Goal: Task Accomplishment & Management: Manage account settings

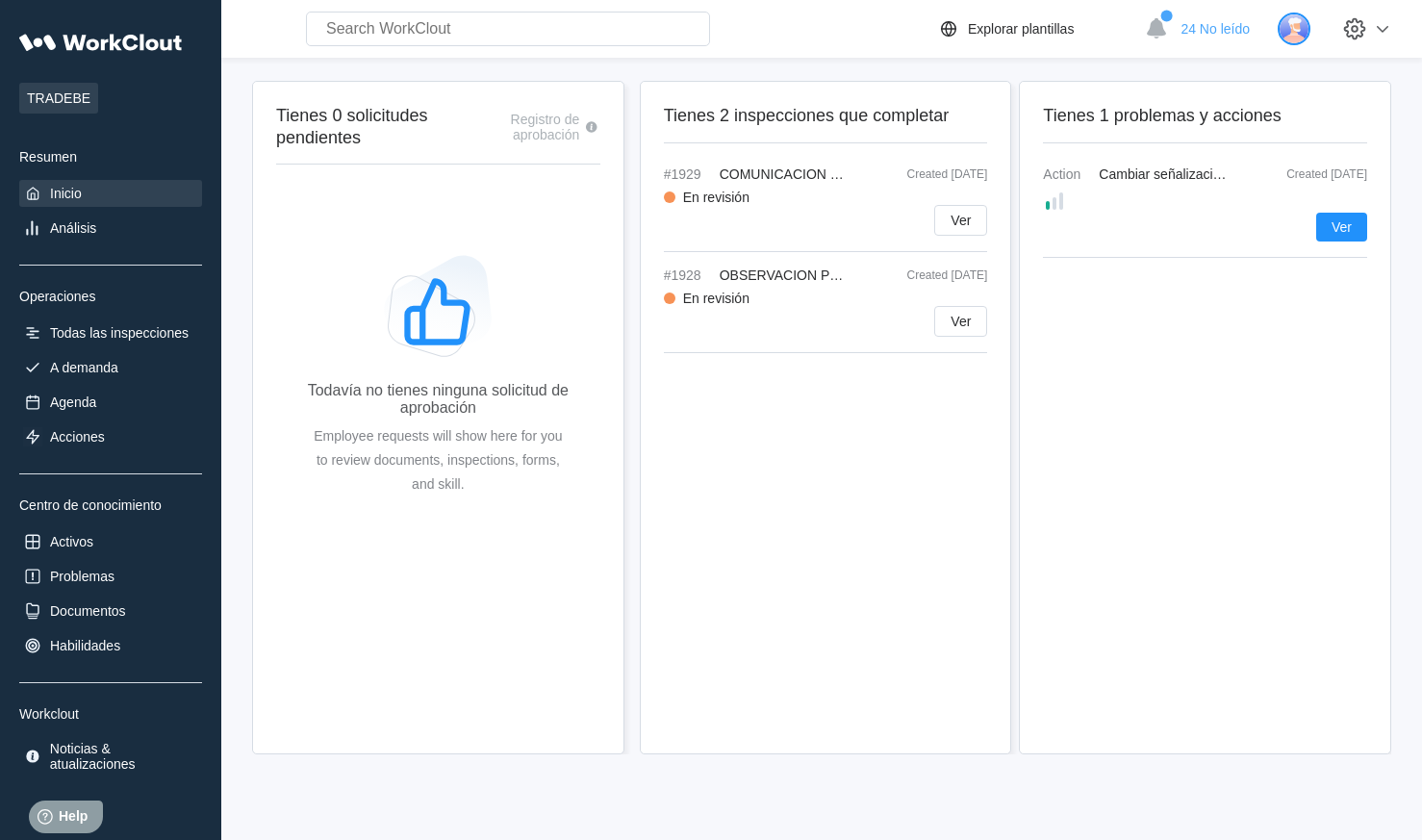
click at [1310, 29] on img at bounding box center [1294, 29] width 33 height 33
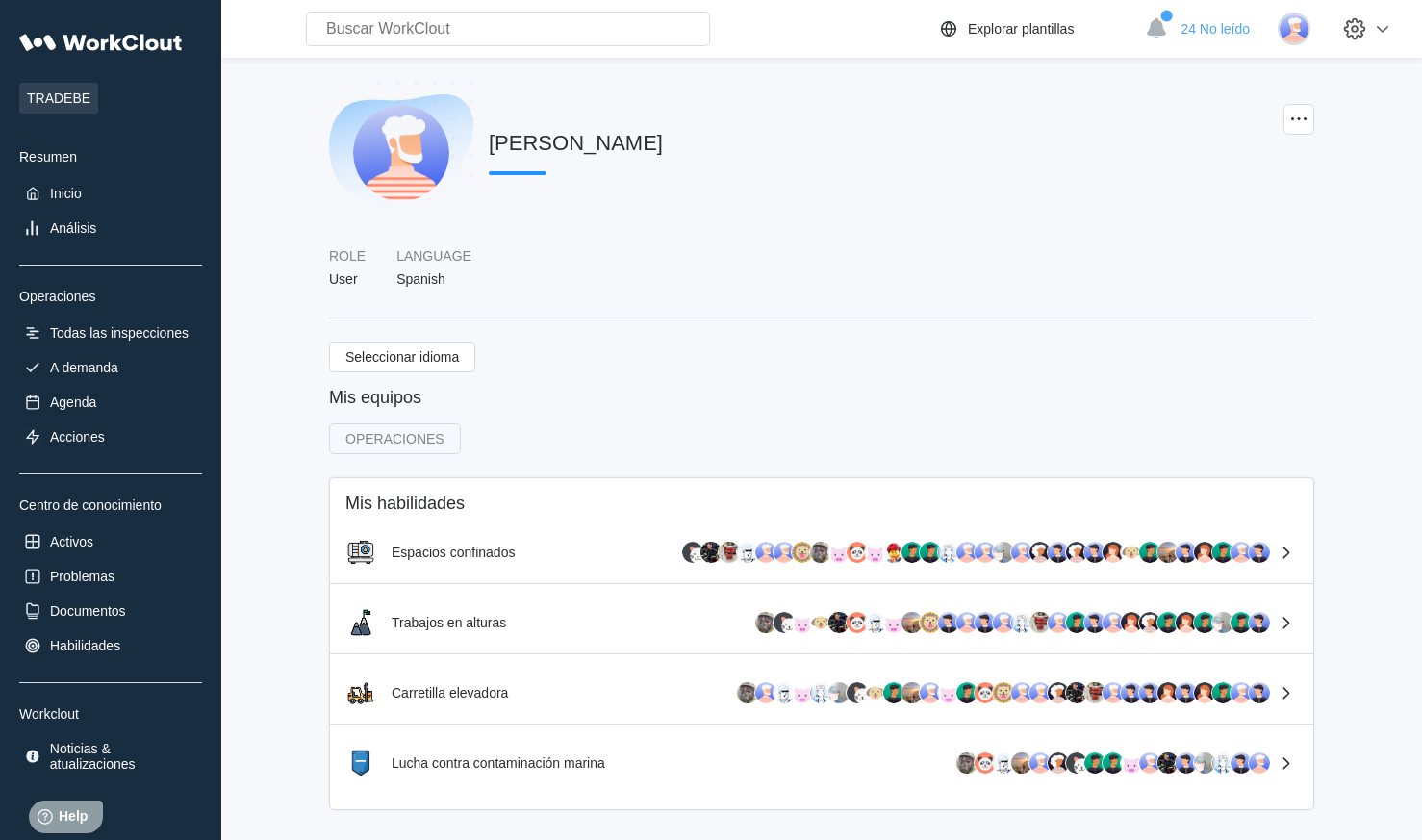
click at [898, 309] on div "JOAQUIN BACO Role User Language Spanish" at bounding box center [821, 210] width 985 height 261
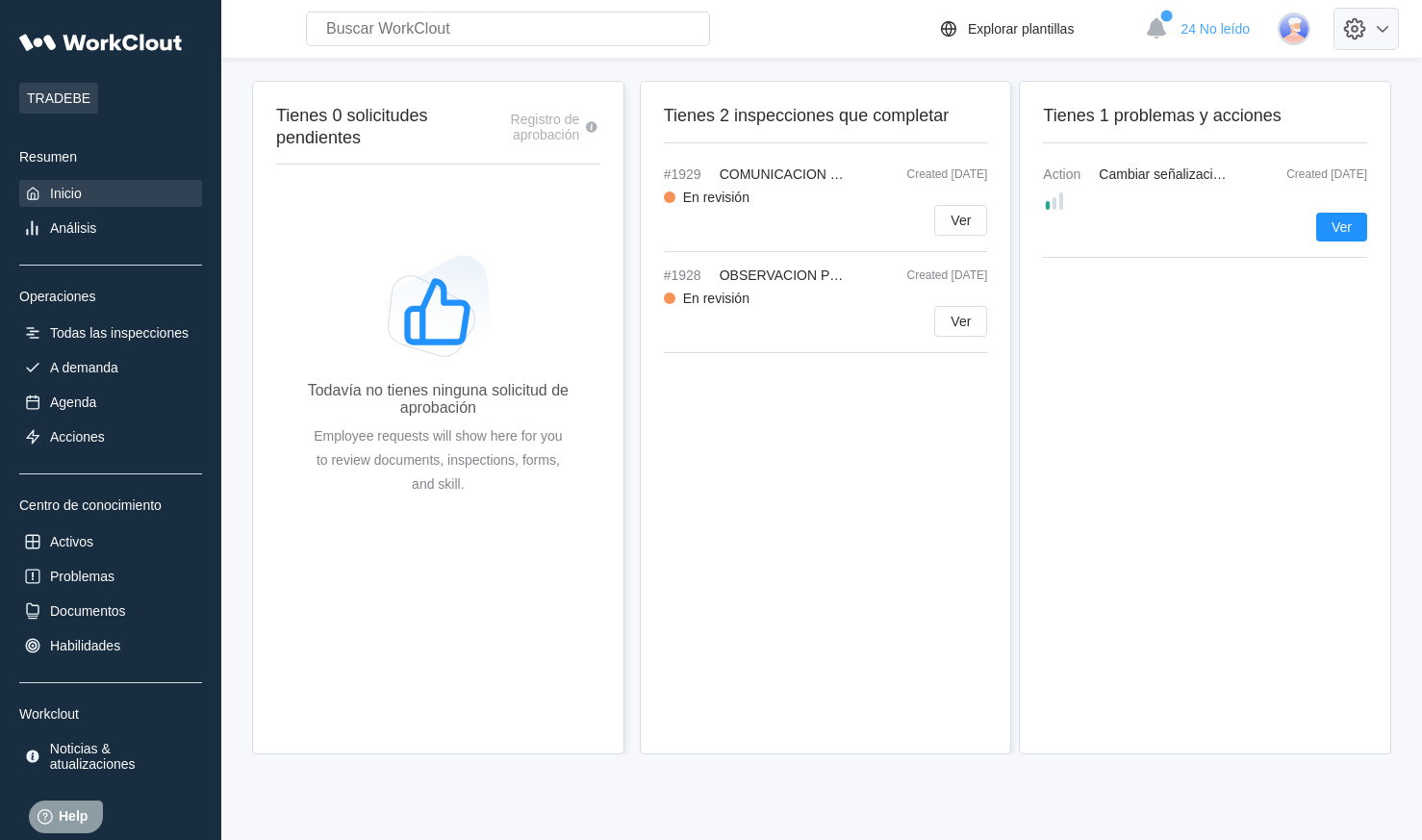
click at [1394, 30] on icon at bounding box center [1382, 28] width 23 height 23
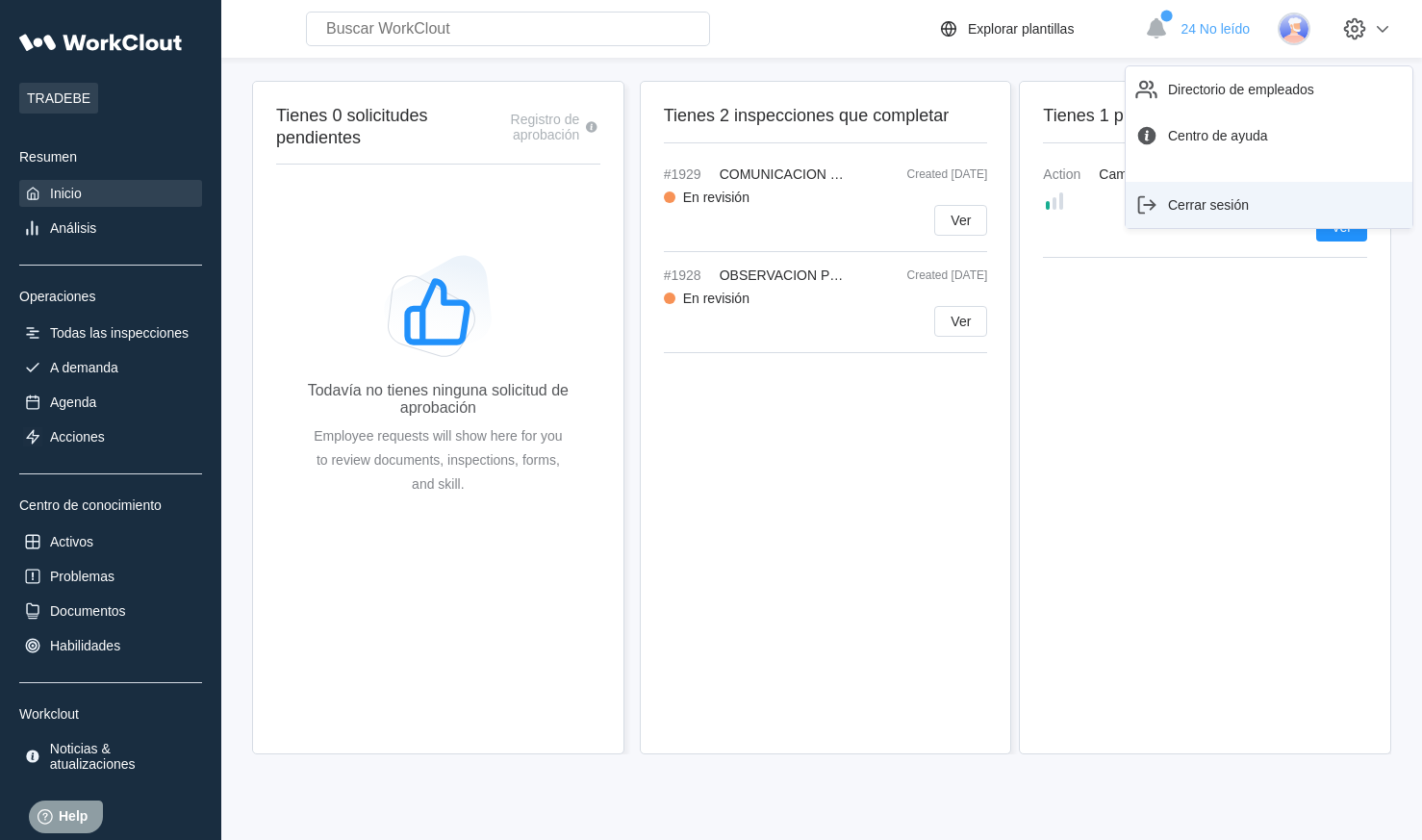
click at [1195, 196] on div "Cerrar sesión" at bounding box center [1268, 205] width 271 height 31
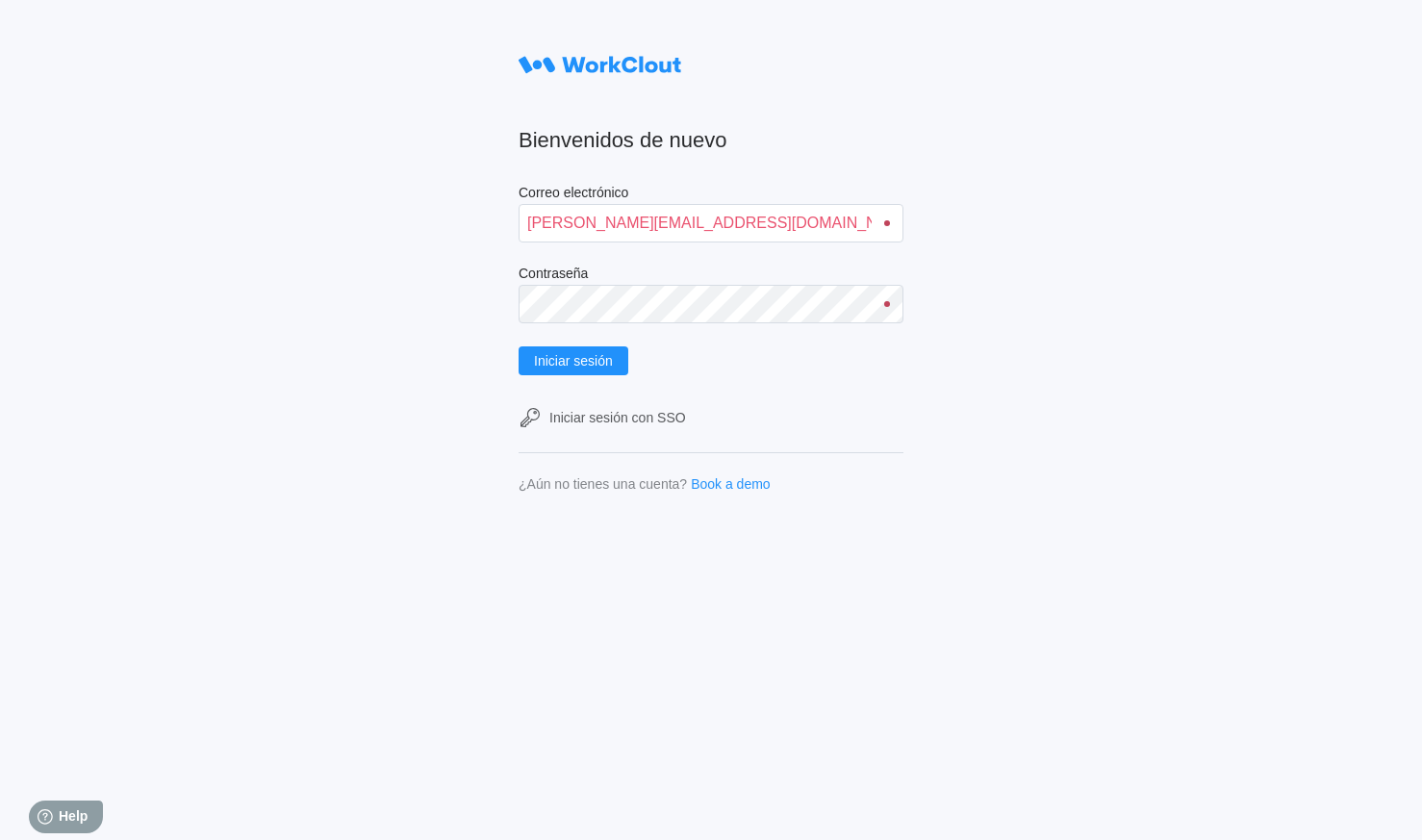
click at [1106, 481] on div "Bienvenidos de nuevo Correo electrónico joaquin.baco@mailinator.com Contraseña …" at bounding box center [711, 420] width 1422 height 840
drag, startPoint x: 620, startPoint y: 224, endPoint x: 527, endPoint y: 229, distance: 93.1
click at [527, 229] on input "joaquin.baco@mailinator.com" at bounding box center [711, 222] width 385 height 39
type input "marco.garcia@mailinator.com"
click at [440, 303] on div "Bienvenidos de nuevo Correo electrónico marco.garcia@mailinator.com Contraseña …" at bounding box center [711, 420] width 1422 height 840
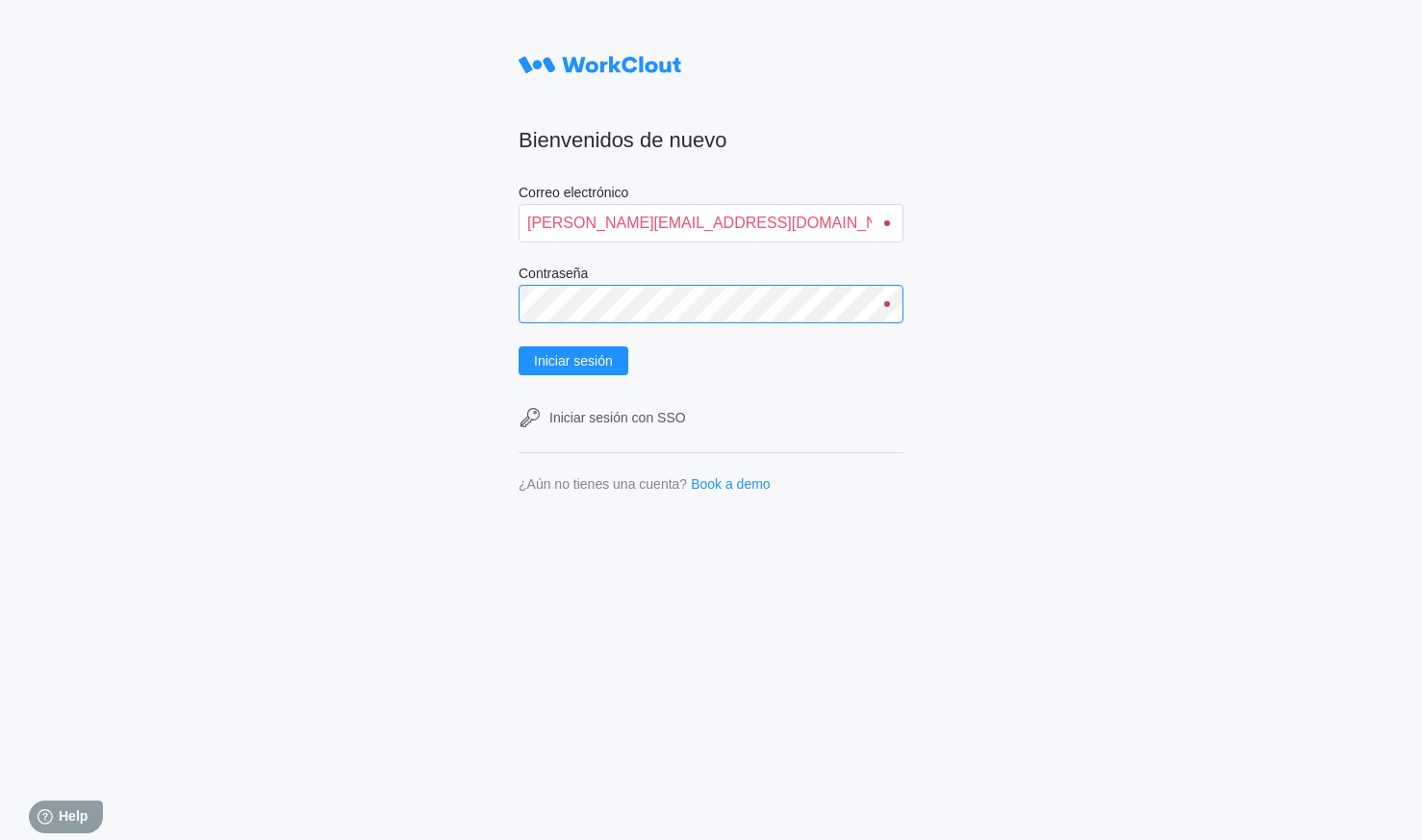
click at [518, 347] on button "Iniciar sesión" at bounding box center [573, 360] width 109 height 29
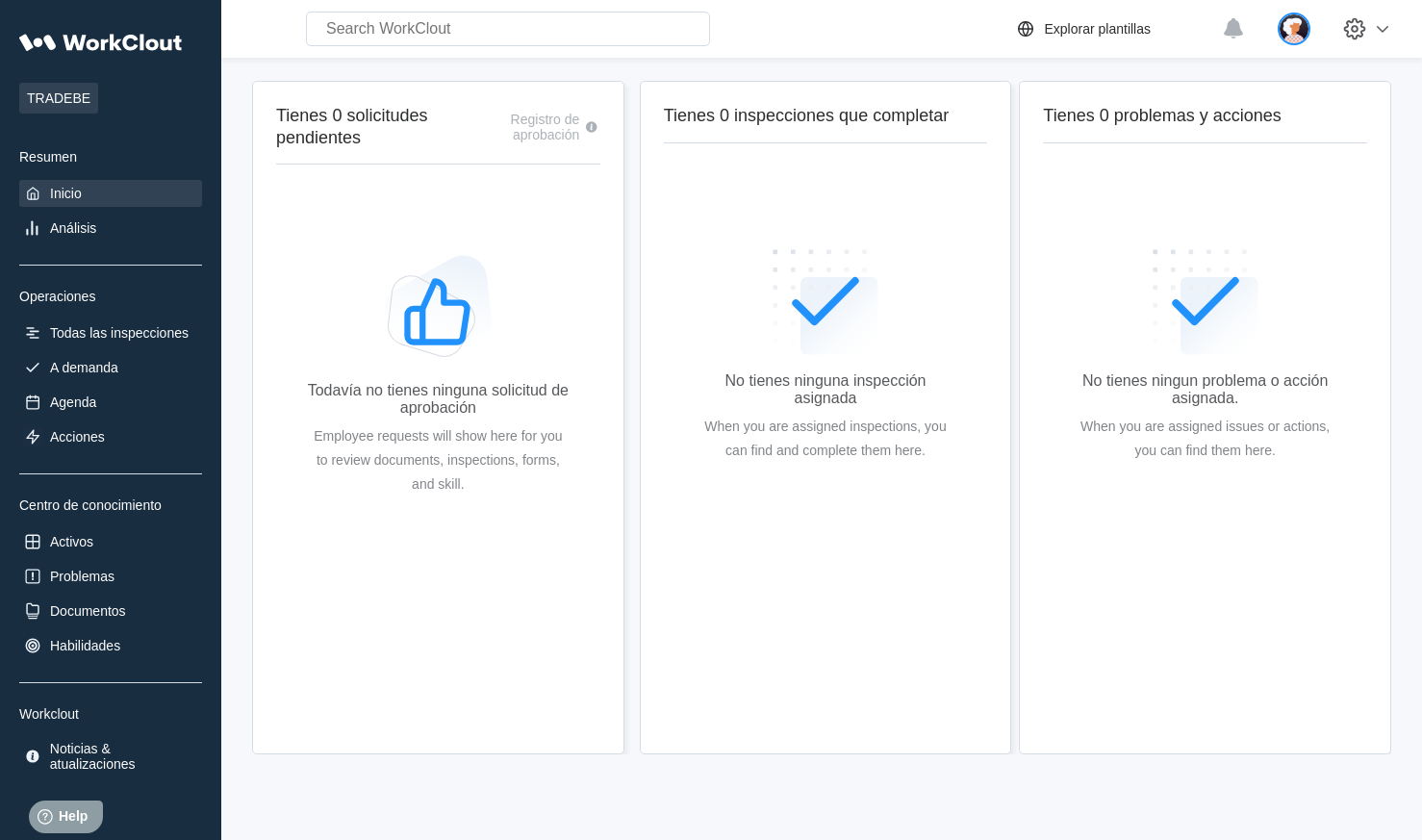
click at [1311, 28] on img at bounding box center [1294, 29] width 33 height 33
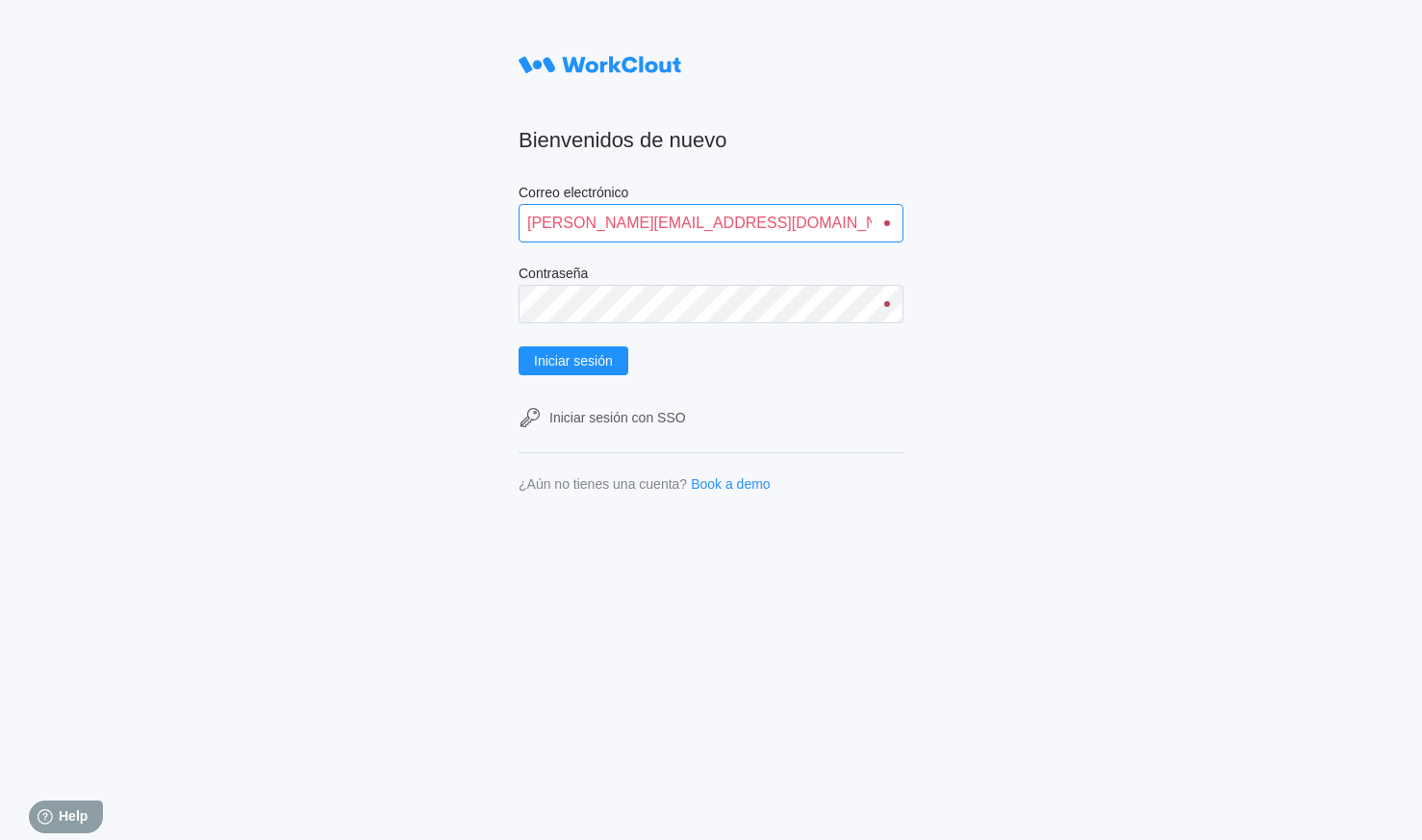
click at [832, 229] on input "joaquin.baco@mailinator.com" at bounding box center [711, 222] width 385 height 39
click at [914, 432] on div "Bienvenidos de nuevo Correo electrónico joaquin.baco@mailinator.com Contraseña …" at bounding box center [711, 420] width 1422 height 840
drag, startPoint x: 620, startPoint y: 222, endPoint x: 507, endPoint y: 223, distance: 113.0
click at [507, 223] on div "Bienvenidos de nuevo Correo electrónico joaquin.baco@mailinator.com Contraseña …" at bounding box center [711, 420] width 1422 height 840
type input "marco.garcia@mailinator.com"
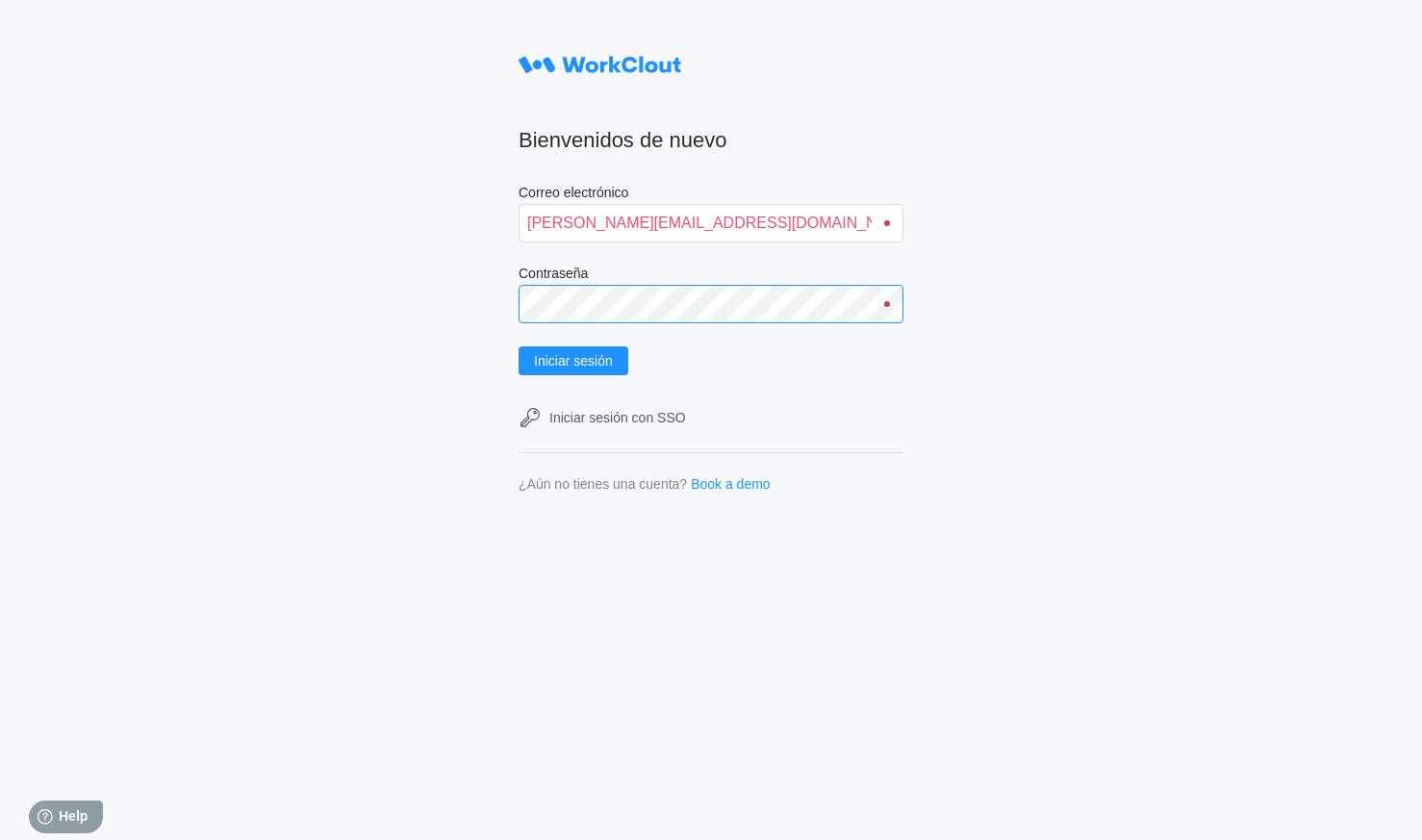
click at [397, 356] on div "Bienvenidos de nuevo Correo electrónico marco.garcia@mailinator.com Contraseña …" at bounding box center [711, 420] width 1422 height 840
click at [1159, 250] on div "Bienvenidos de nuevo Correo electrónico marco.garcia@mailinator.com Contraseña …" at bounding box center [711, 420] width 1422 height 840
